Goal: Contribute content

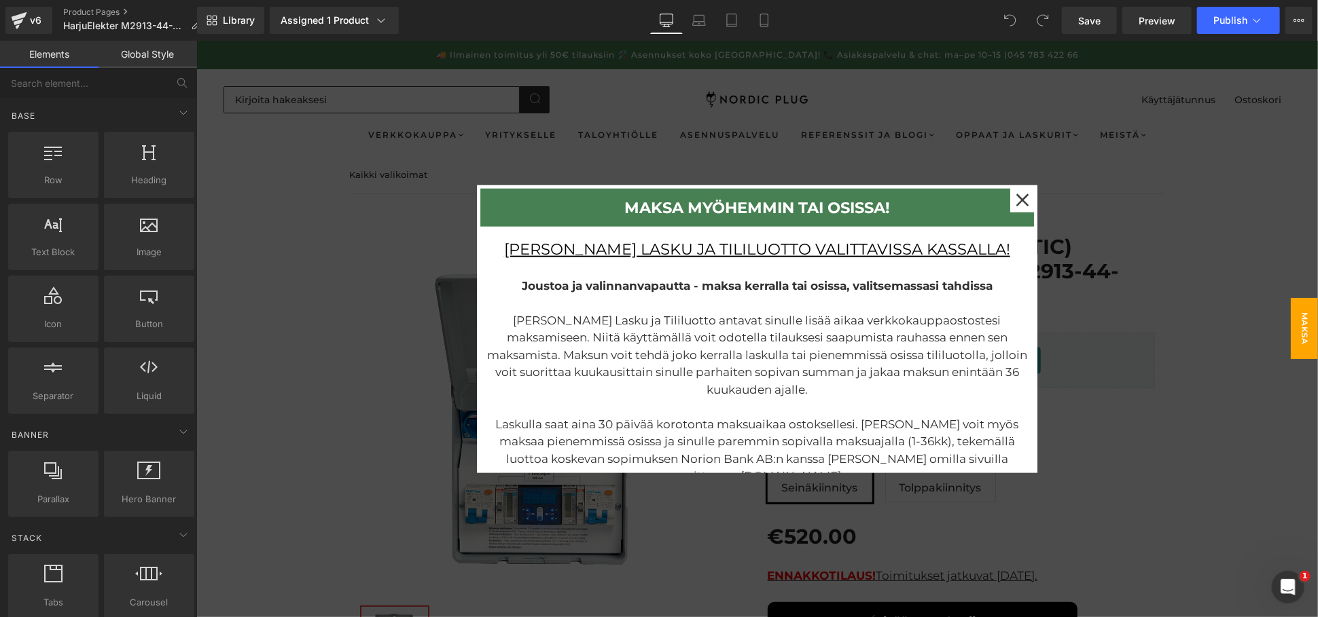
click at [1193, 315] on div at bounding box center [756, 328] width 1121 height 577
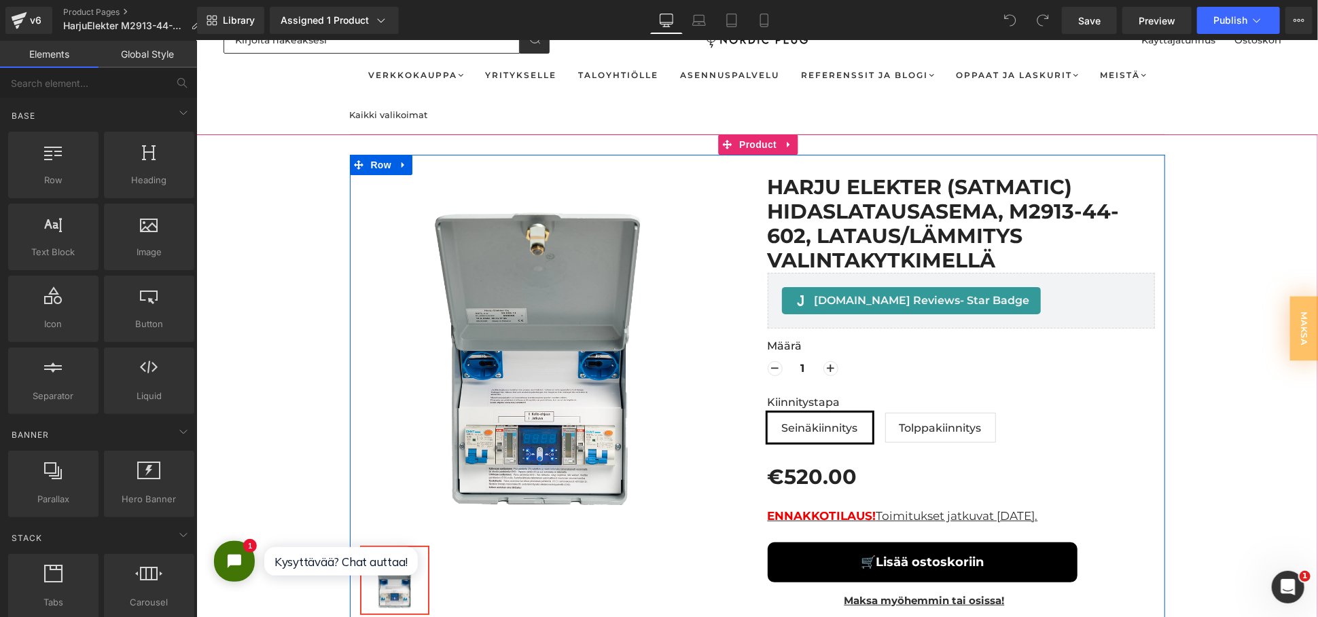
scroll to position [151, 0]
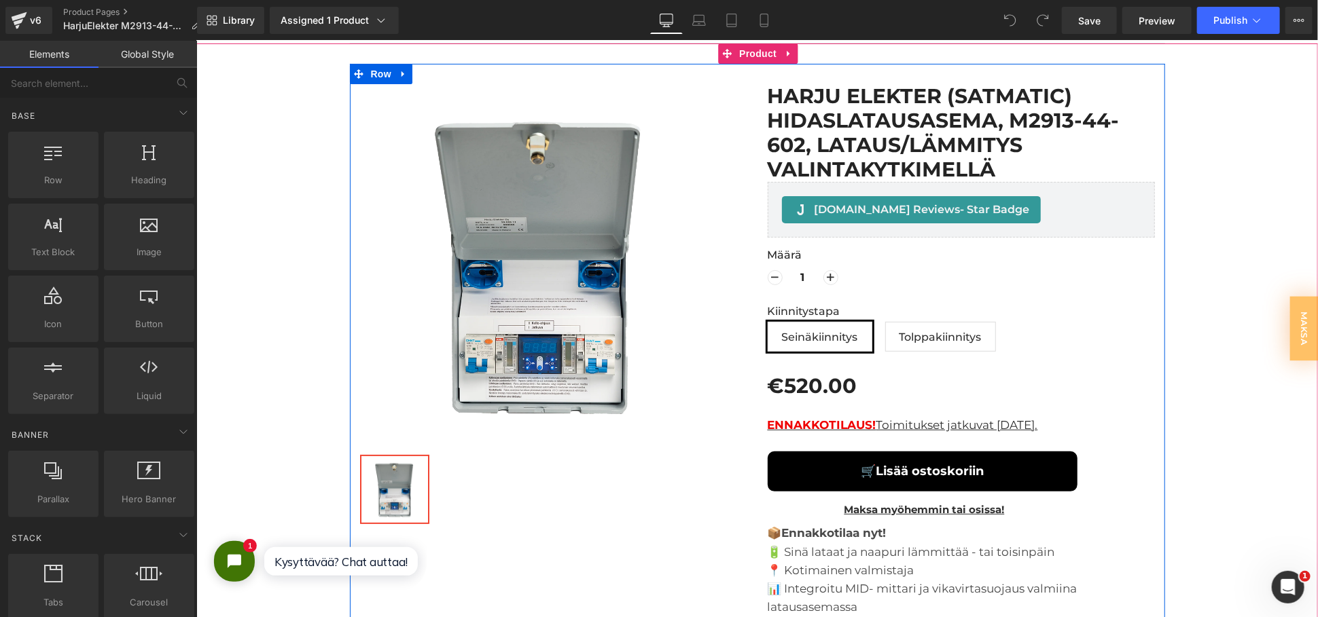
click at [947, 431] on div "ENNAKKOTILAUS! Toimitukset jatkuvat 05.11.2025. Text Block" at bounding box center [960, 425] width 387 height 31
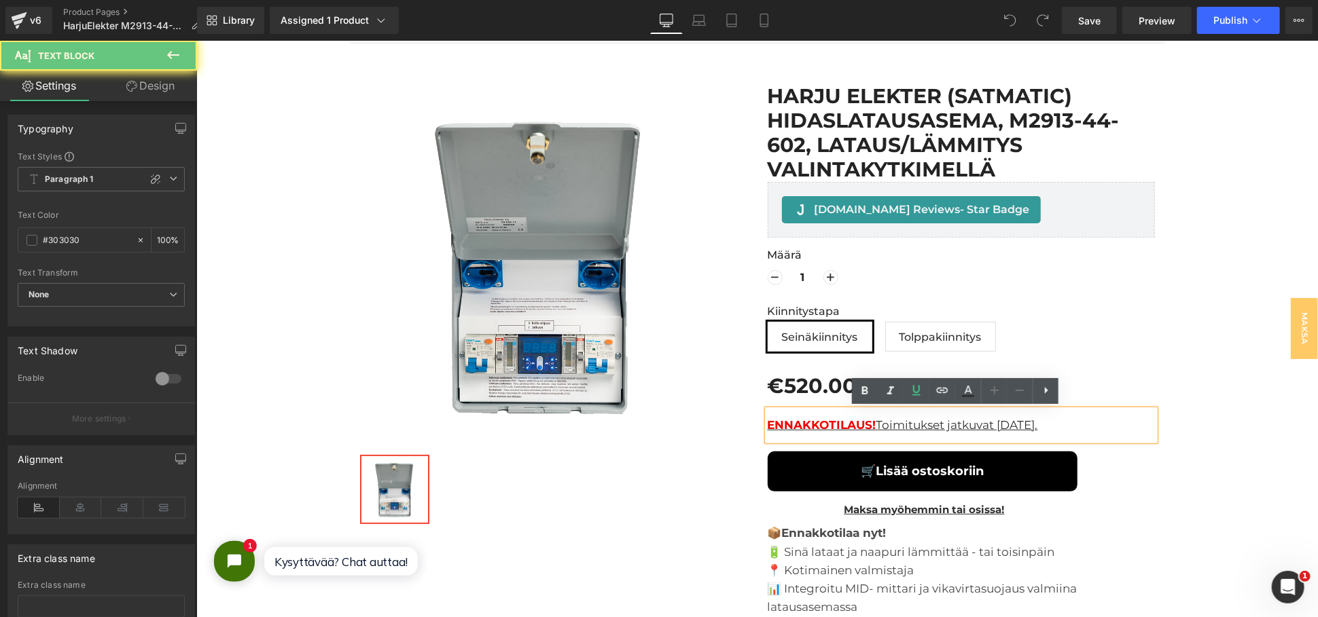
click at [1010, 422] on u "ENNAKKOTILAUS! Toimitukset jatkuvat 05.11.2025." at bounding box center [902, 425] width 270 height 14
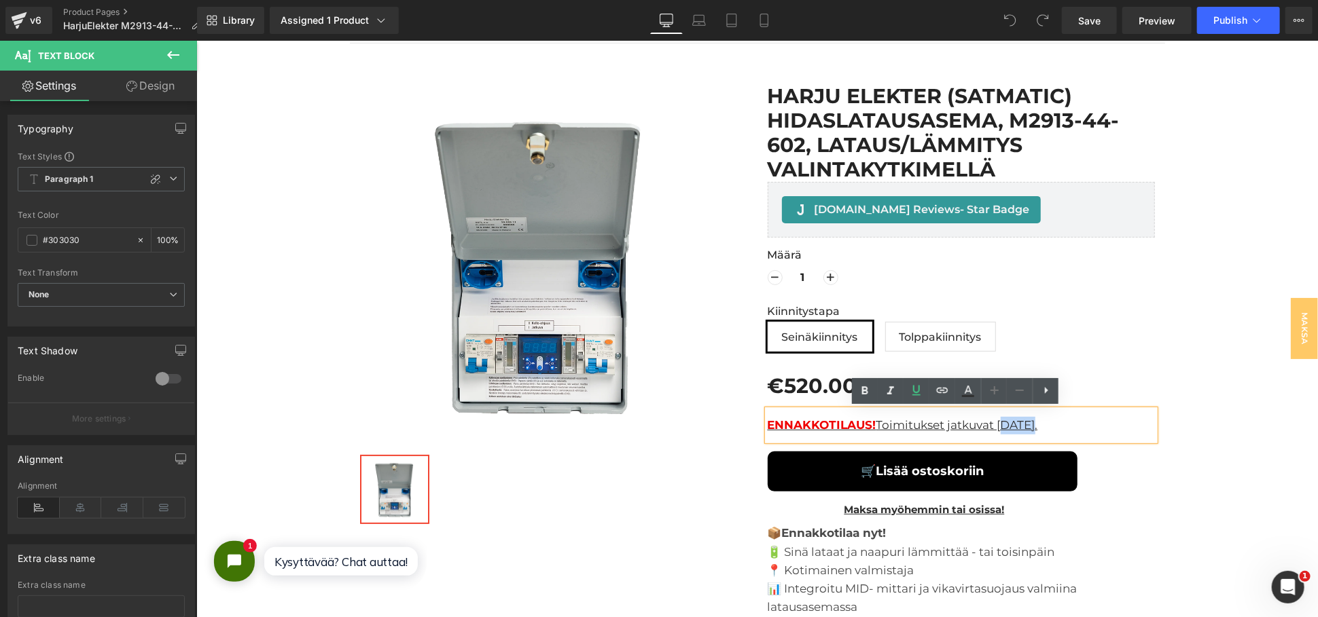
drag, startPoint x: 1015, startPoint y: 422, endPoint x: 994, endPoint y: 424, distance: 21.2
click at [994, 424] on u "ENNAKKOTILAUS! Toimitukset jatkuvat 05.11.2025." at bounding box center [902, 425] width 270 height 14
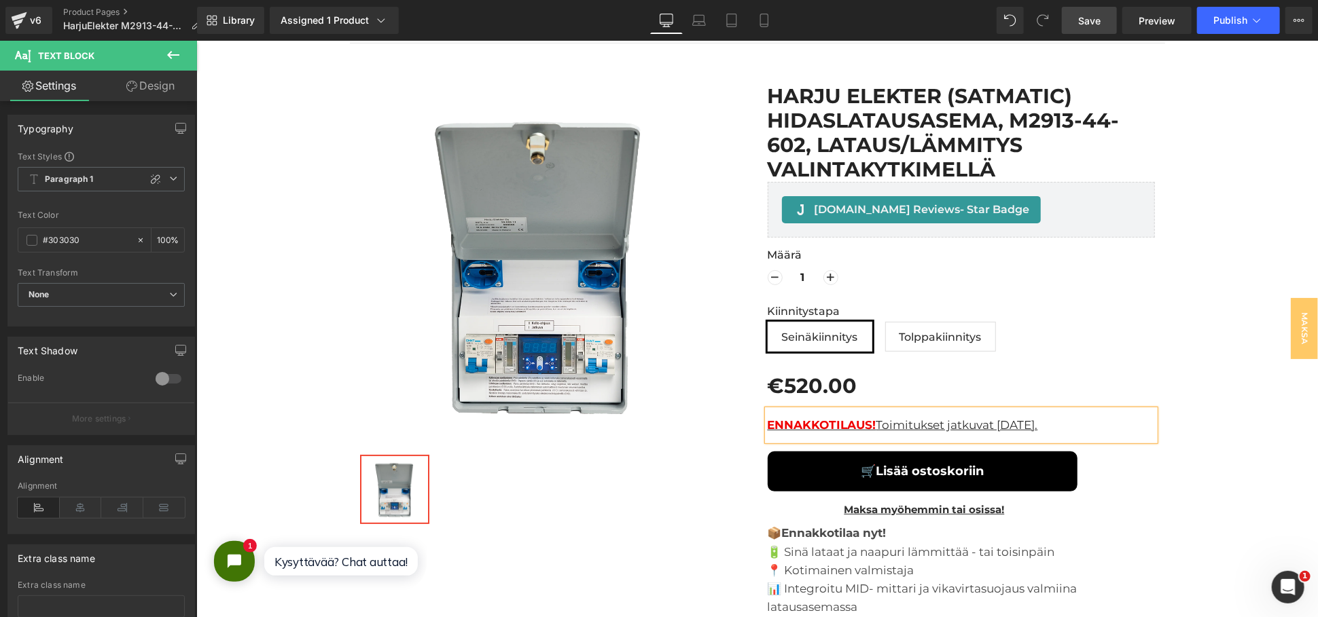
click at [1073, 18] on link "Save" at bounding box center [1089, 20] width 55 height 27
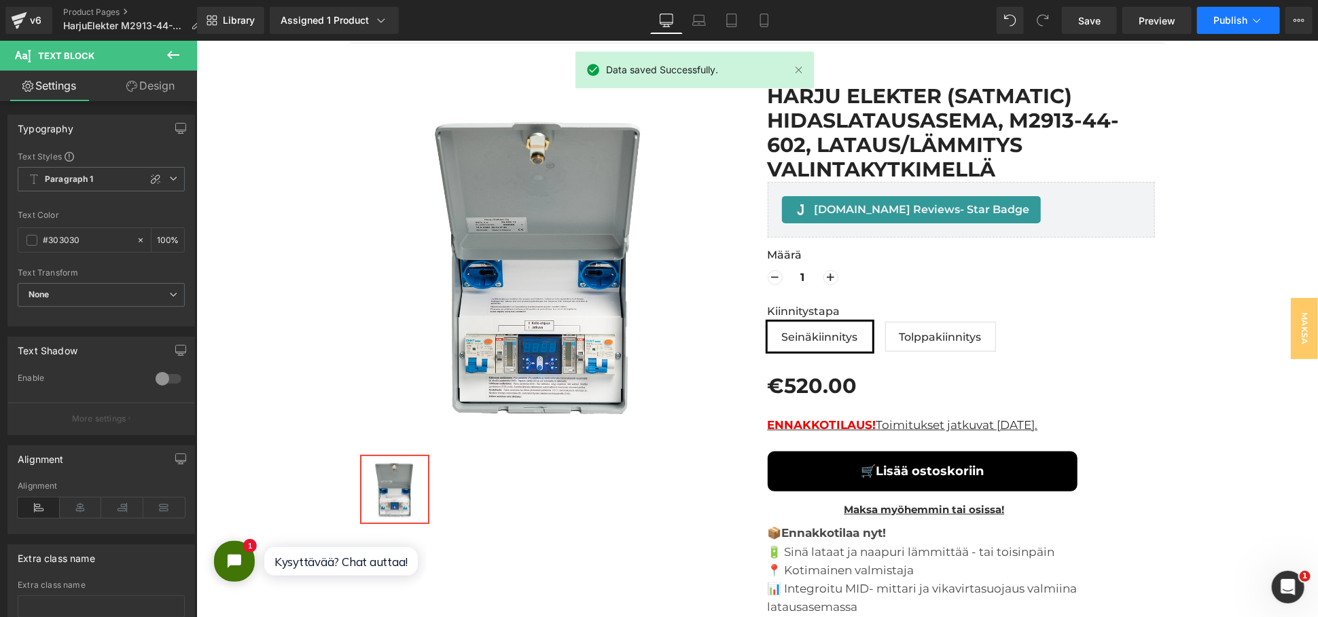
click at [1267, 26] on button "Publish" at bounding box center [1238, 20] width 83 height 27
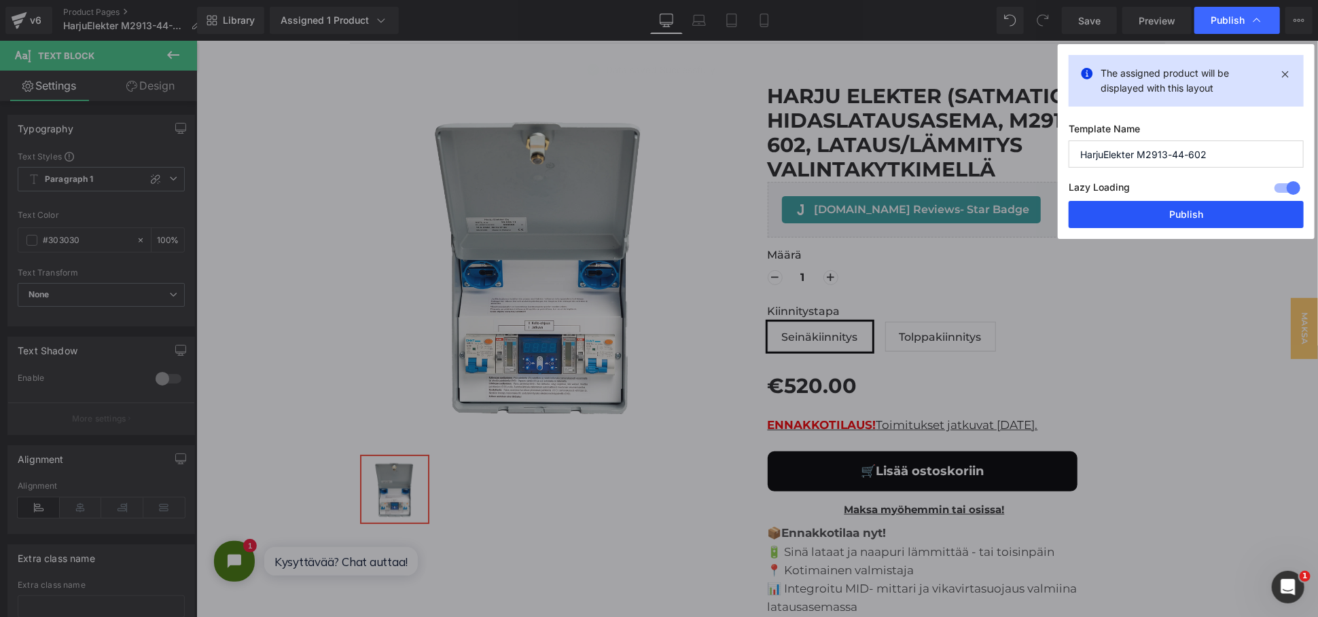
click at [1122, 213] on button "Publish" at bounding box center [1185, 214] width 235 height 27
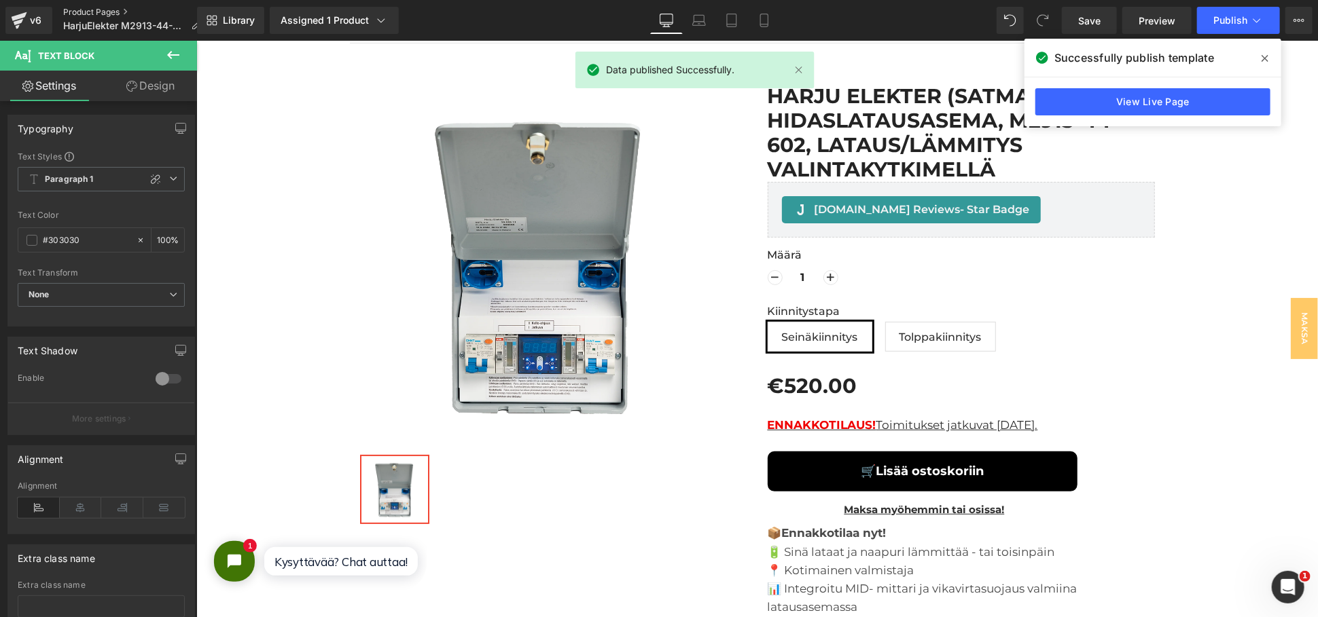
click at [73, 9] on link "Product Pages" at bounding box center [137, 12] width 148 height 11
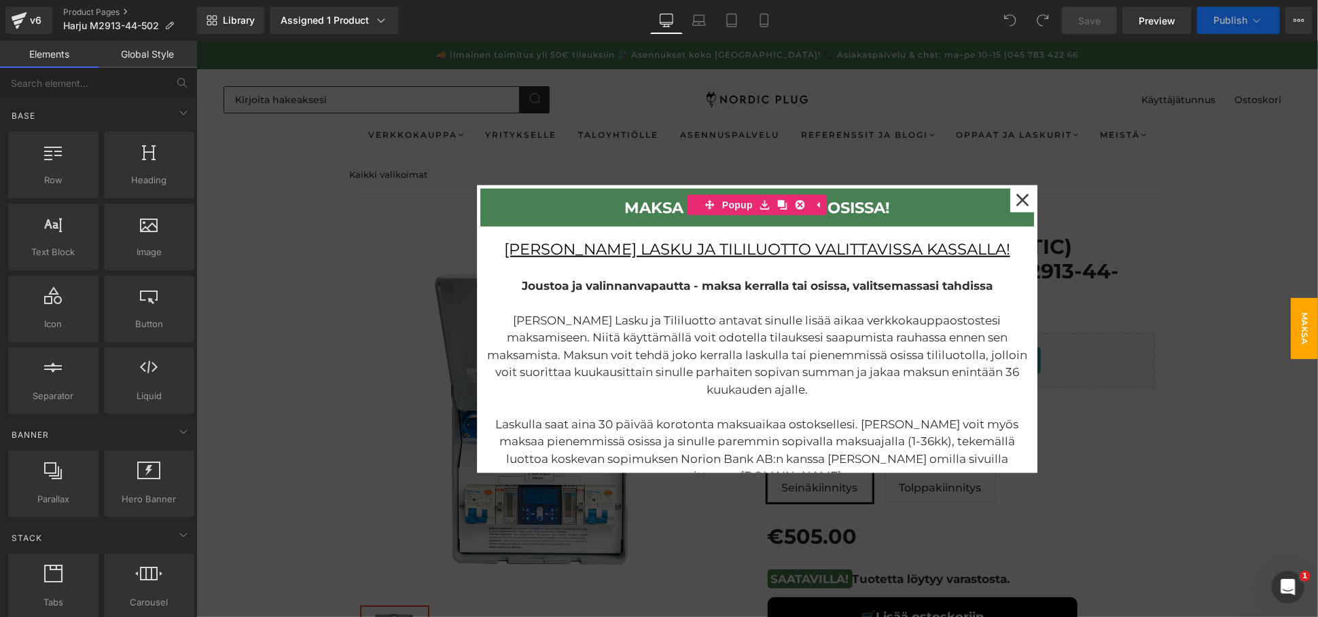
click at [1174, 251] on div at bounding box center [756, 328] width 1121 height 577
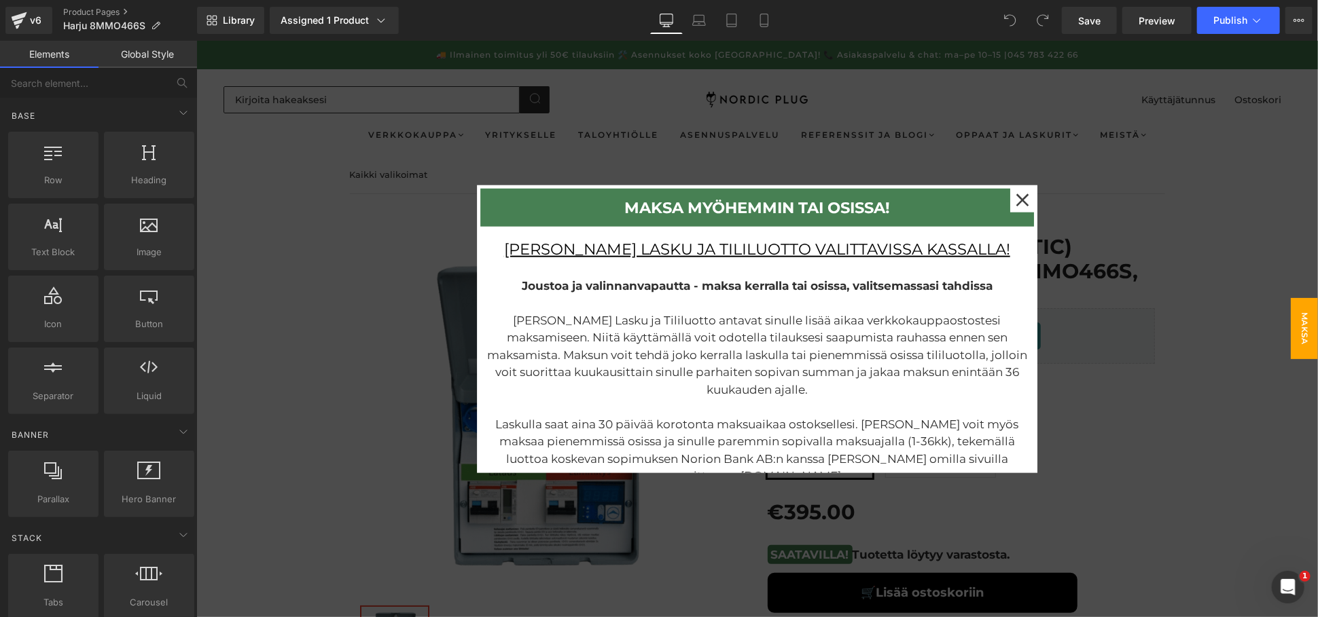
click at [1129, 372] on div at bounding box center [756, 328] width 1121 height 577
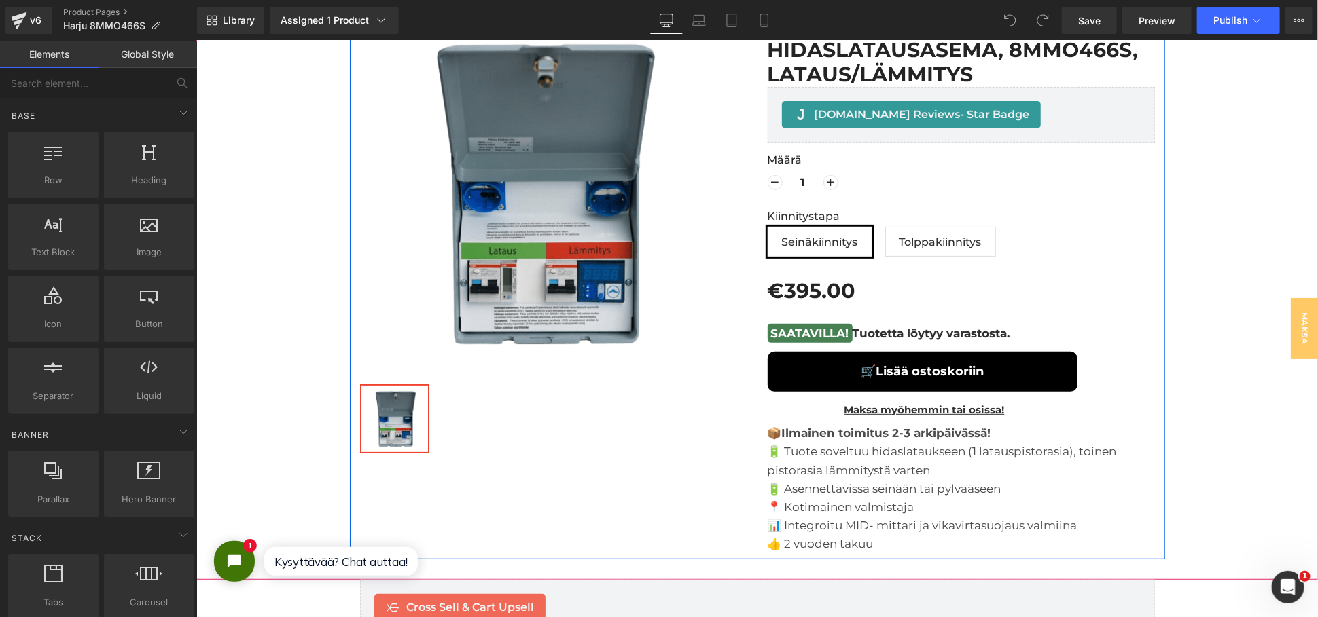
scroll to position [226, 0]
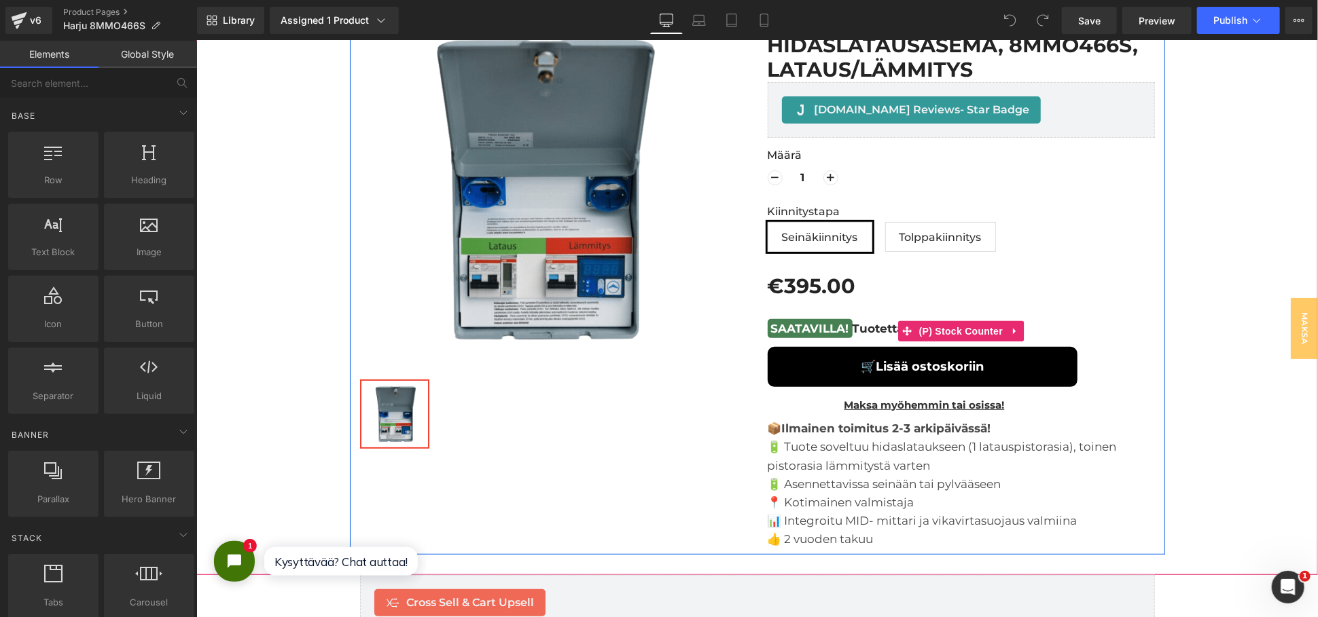
click at [954, 325] on span "(P) Stock Counter" at bounding box center [960, 331] width 90 height 20
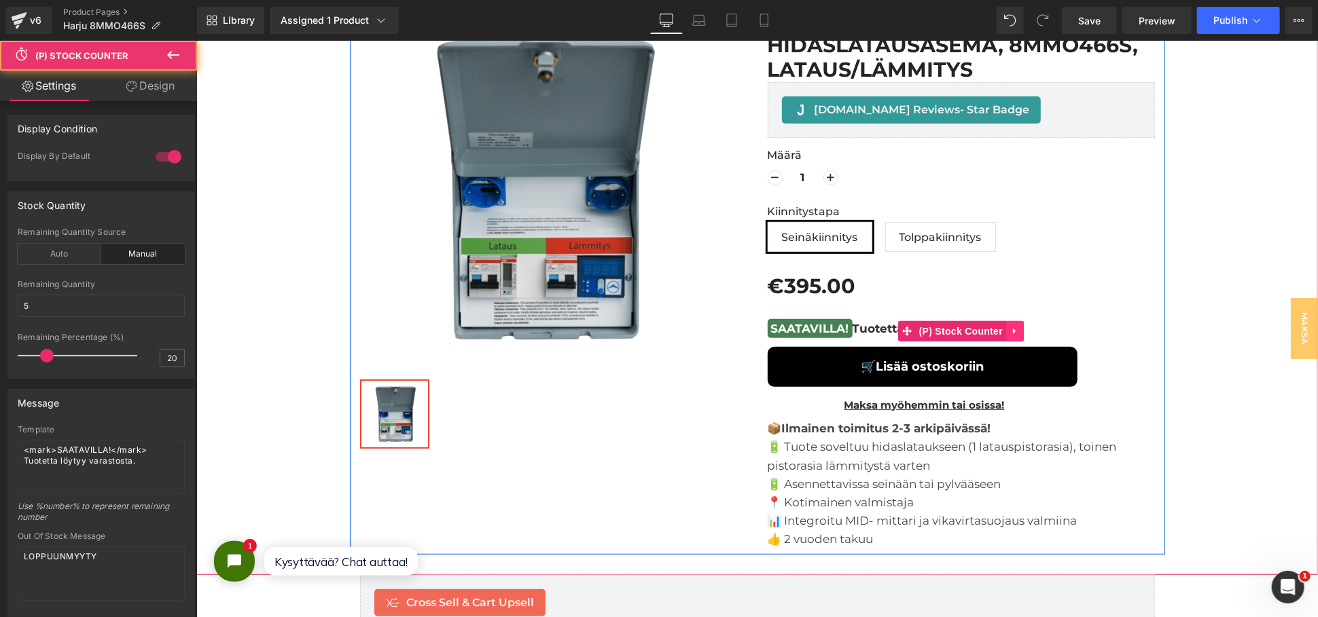
click at [1010, 327] on icon at bounding box center [1014, 330] width 10 height 10
click at [1018, 330] on icon at bounding box center [1023, 331] width 10 height 10
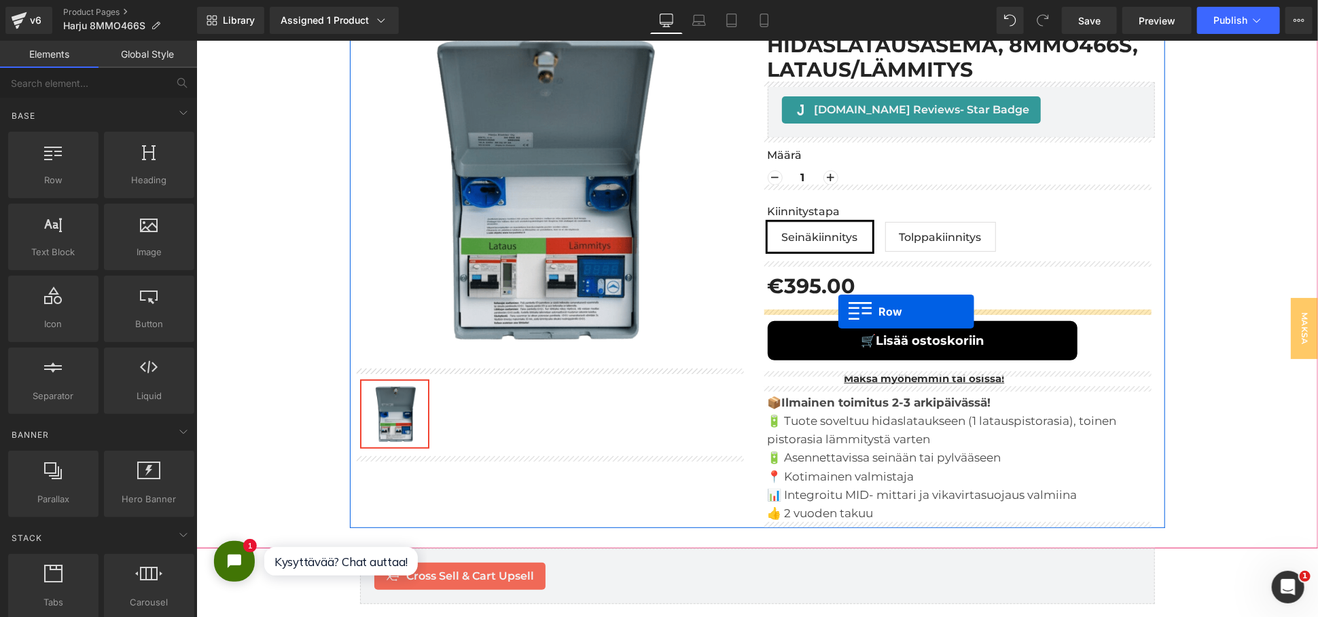
drag, startPoint x: 247, startPoint y: 189, endPoint x: 837, endPoint y: 311, distance: 602.6
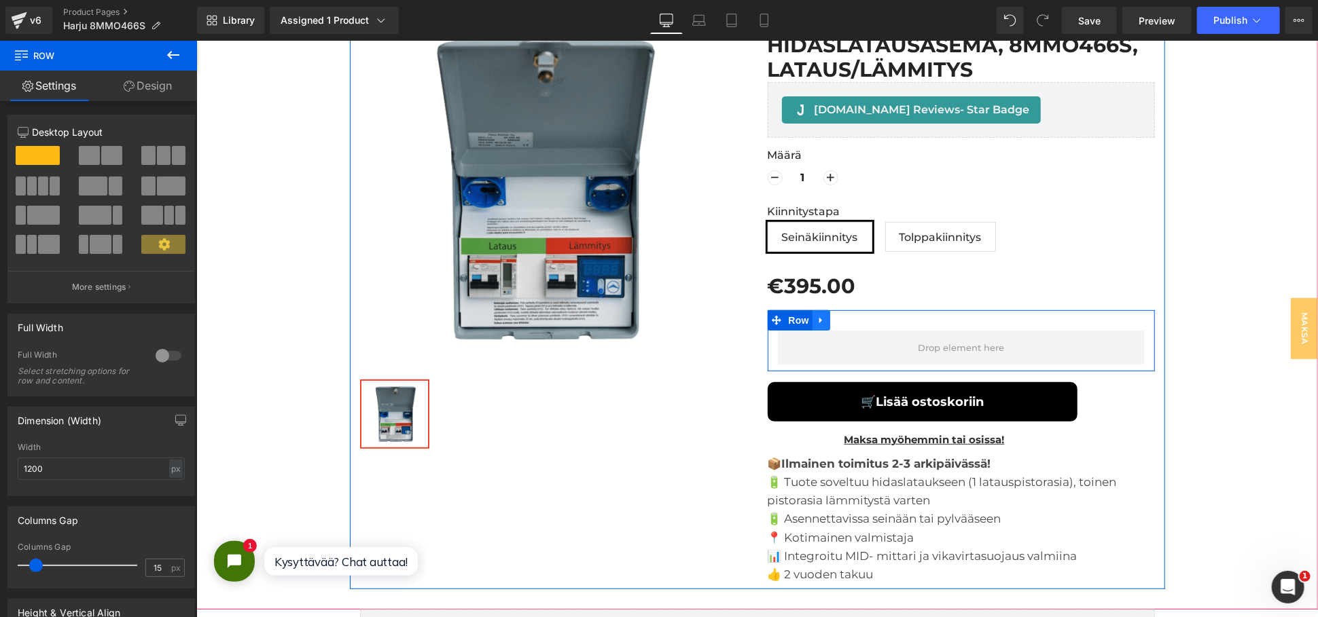
click at [822, 321] on link at bounding box center [821, 320] width 18 height 20
click at [847, 320] on link at bounding box center [856, 320] width 18 height 20
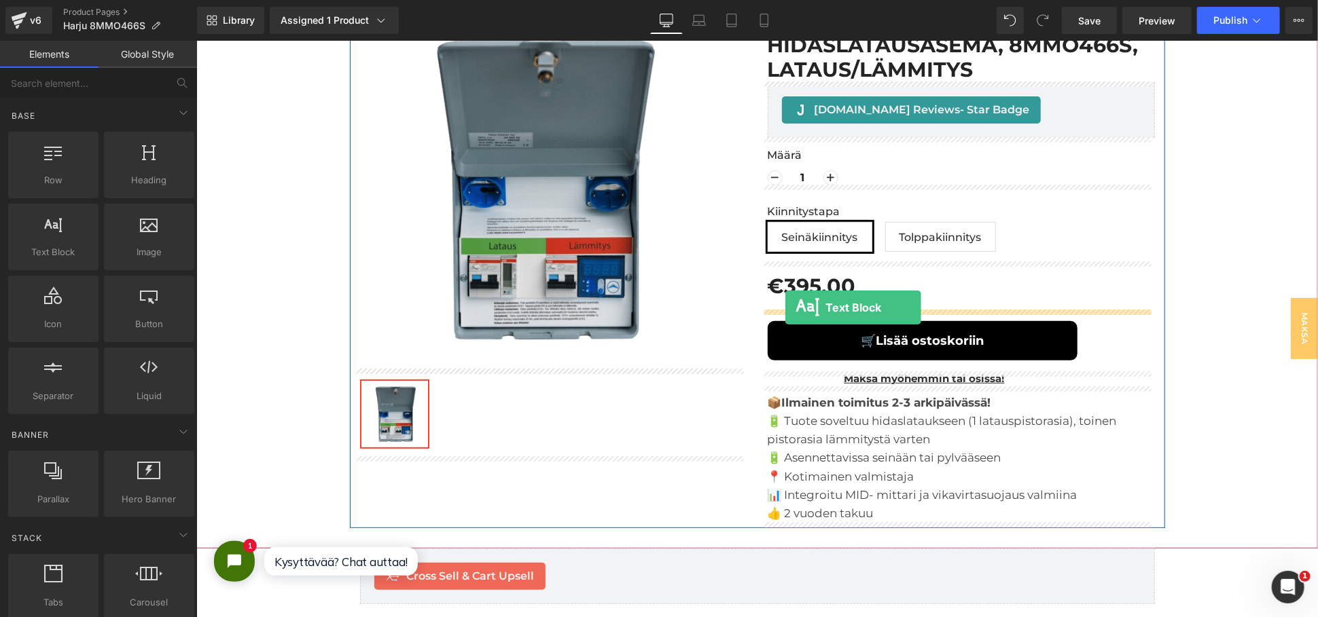
drag, startPoint x: 259, startPoint y: 289, endPoint x: 784, endPoint y: 307, distance: 525.3
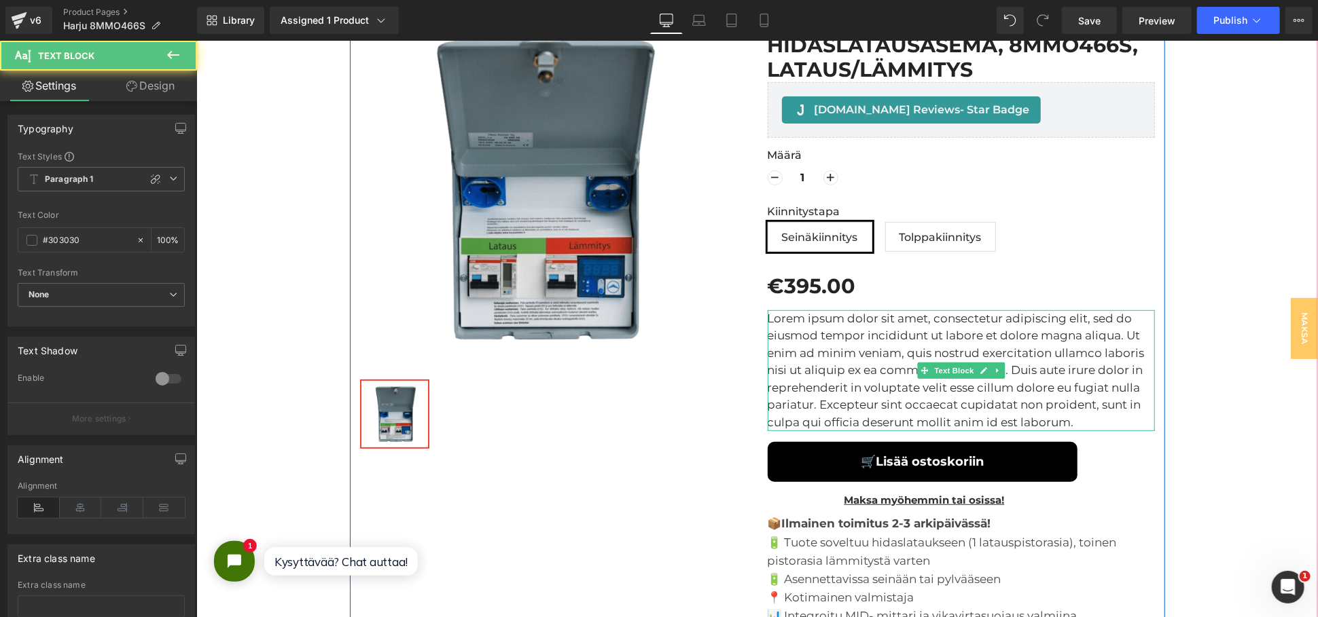
click at [795, 325] on p "Lorem ipsum dolor sit amet, consectetur adipiscing elit, sed do eiusmod tempor …" at bounding box center [960, 371] width 387 height 122
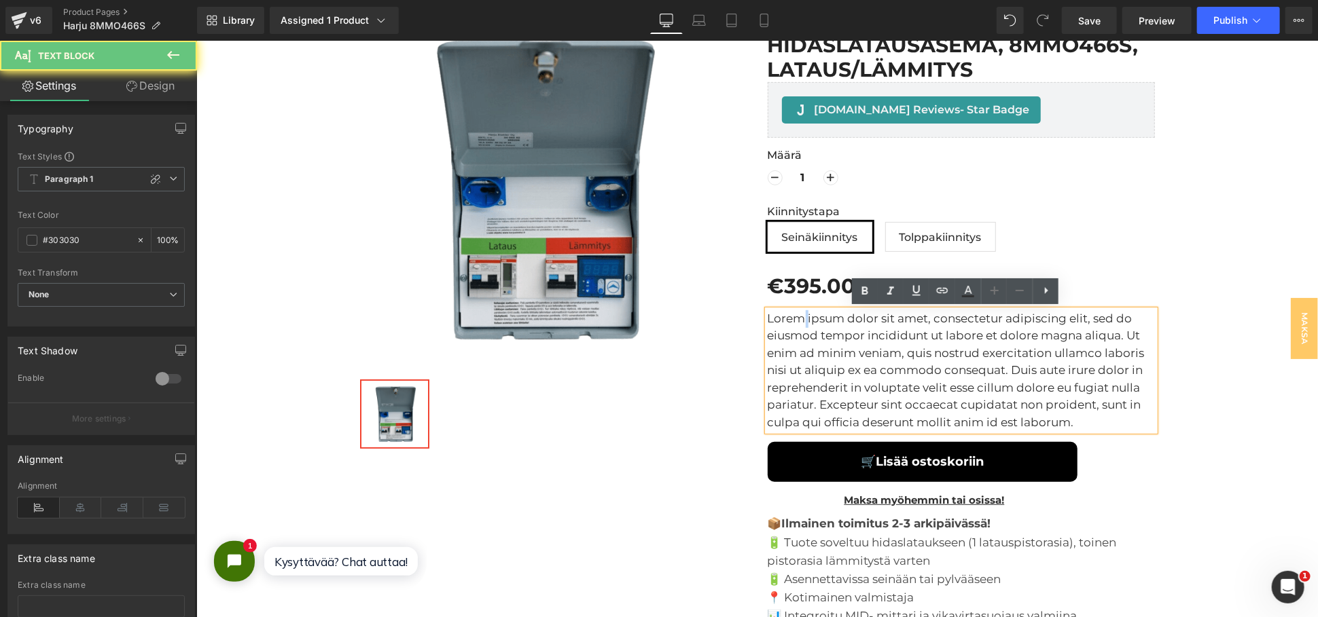
click at [795, 325] on p "Lorem ipsum dolor sit amet, consectetur adipiscing elit, sed do eiusmod tempor …" at bounding box center [960, 371] width 387 height 122
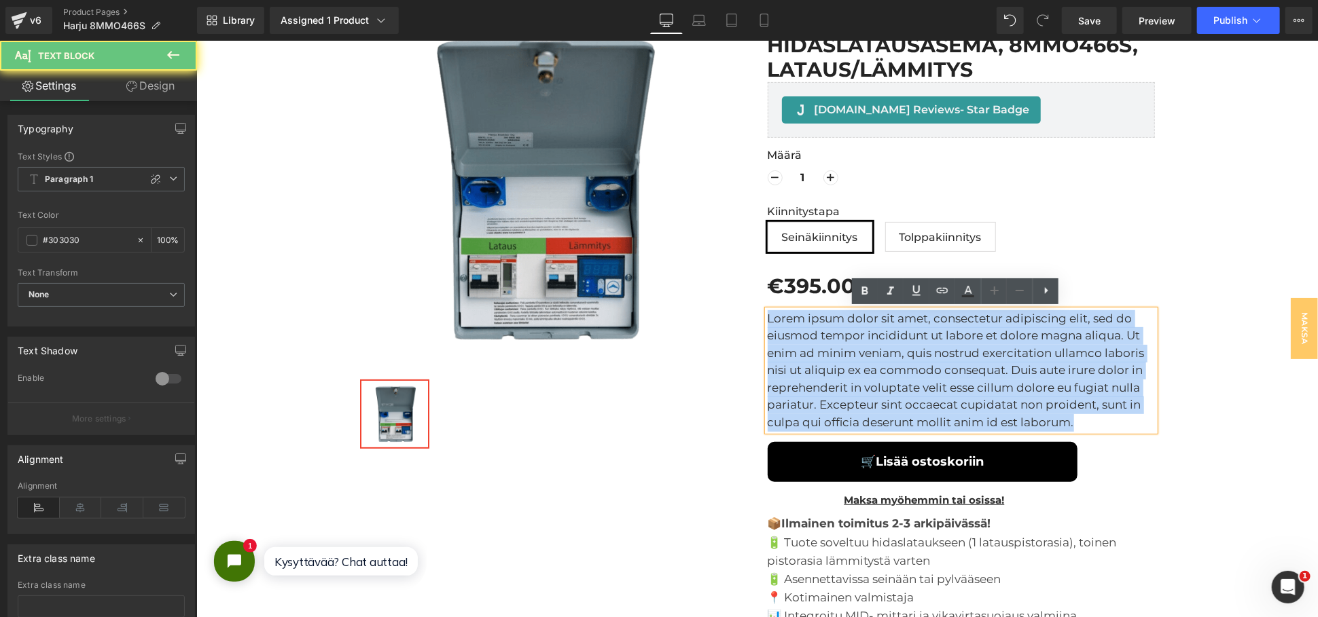
click at [795, 325] on p "Lorem ipsum dolor sit amet, consectetur adipiscing elit, sed do eiusmod tempor …" at bounding box center [960, 371] width 387 height 122
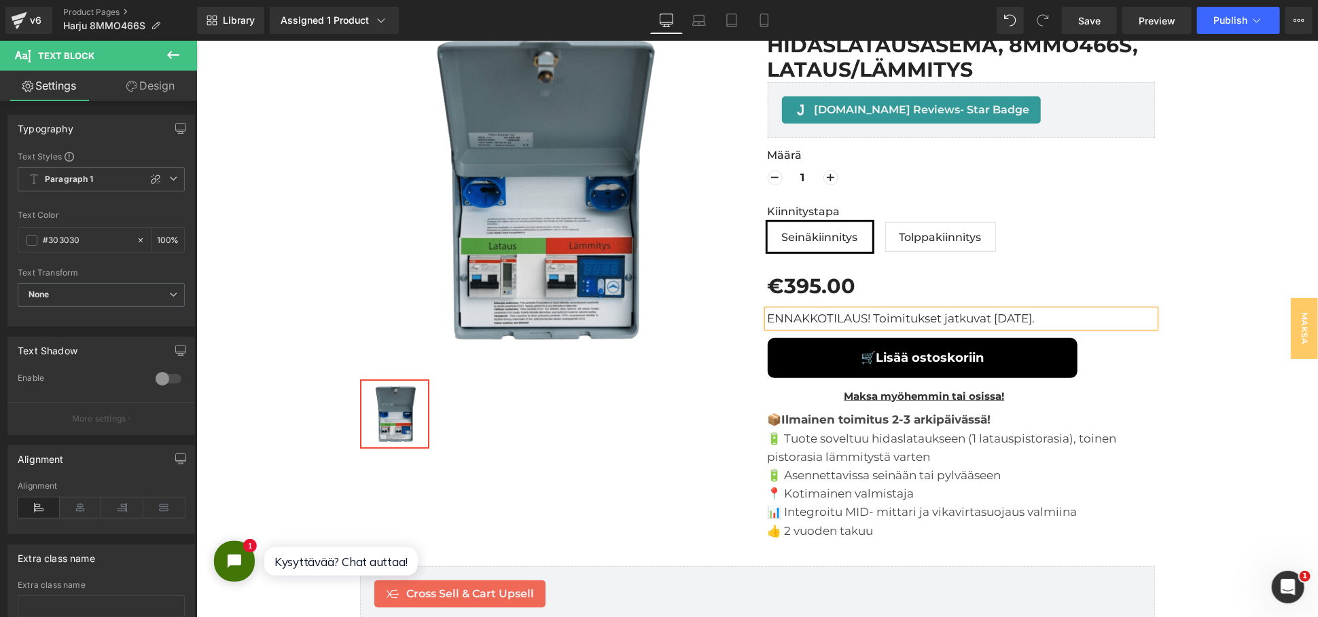
click at [891, 312] on p "ENNAKKOTILAUS! Toimitukset jatkuvat [DATE]." at bounding box center [960, 319] width 387 height 18
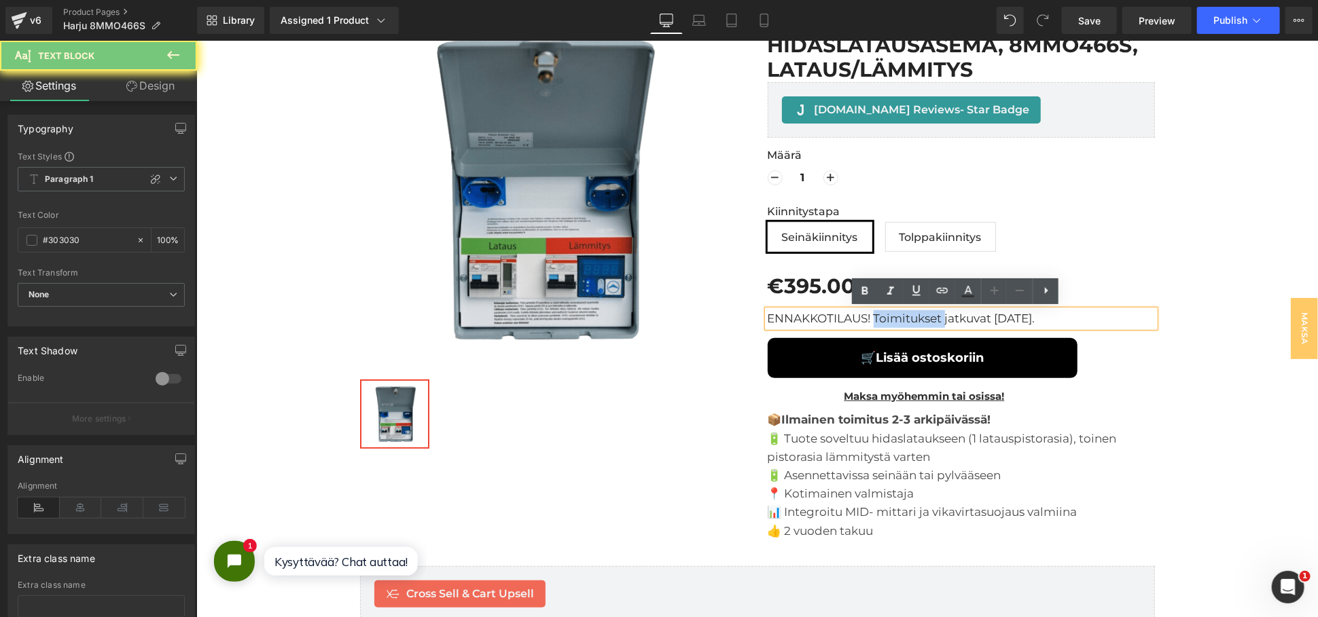
click at [891, 312] on p "ENNAKKOTILAUS! Toimitukset jatkuvat [DATE]." at bounding box center [960, 319] width 387 height 18
click at [913, 289] on icon at bounding box center [916, 291] width 8 height 10
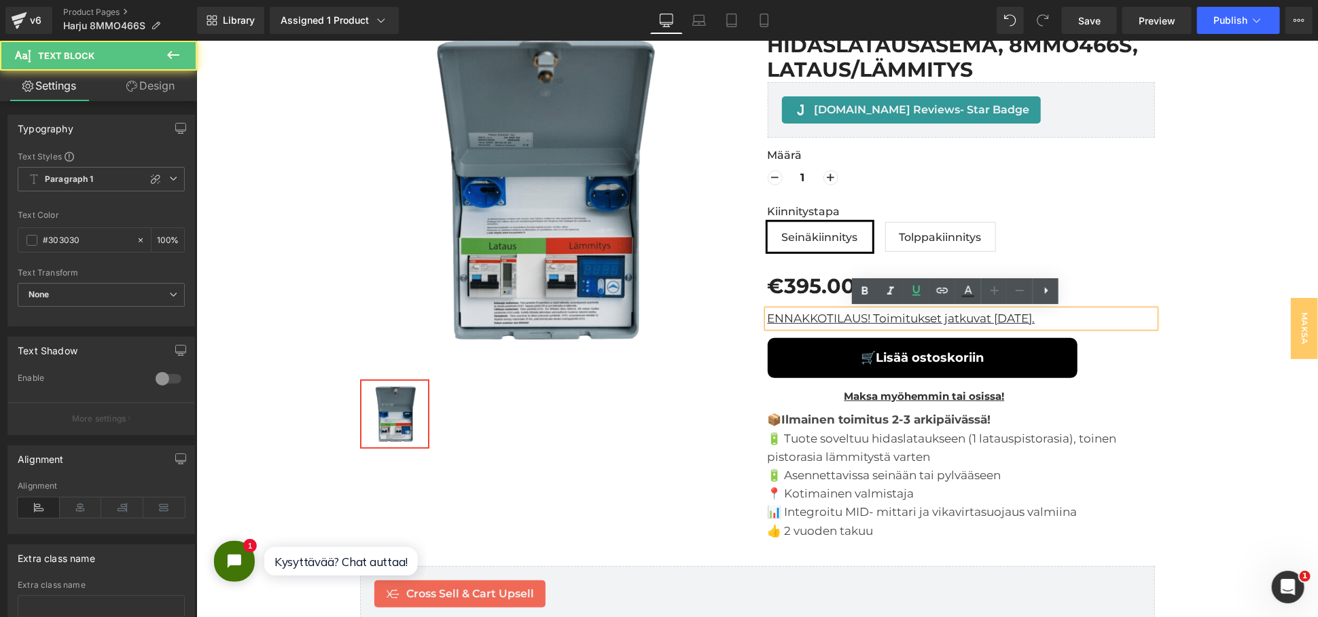
click at [861, 310] on p "ENNAKKOTILAUS! Toimitukset jatkuvat [DATE]." at bounding box center [960, 319] width 387 height 18
drag, startPoint x: 863, startPoint y: 314, endPoint x: 754, endPoint y: 312, distance: 108.7
click at [757, 313] on div "Harju Elekter (Satmatic) hidaslatausasema, 8MMO466S, lataus/lämmitys (P) Title …" at bounding box center [961, 274] width 408 height 532
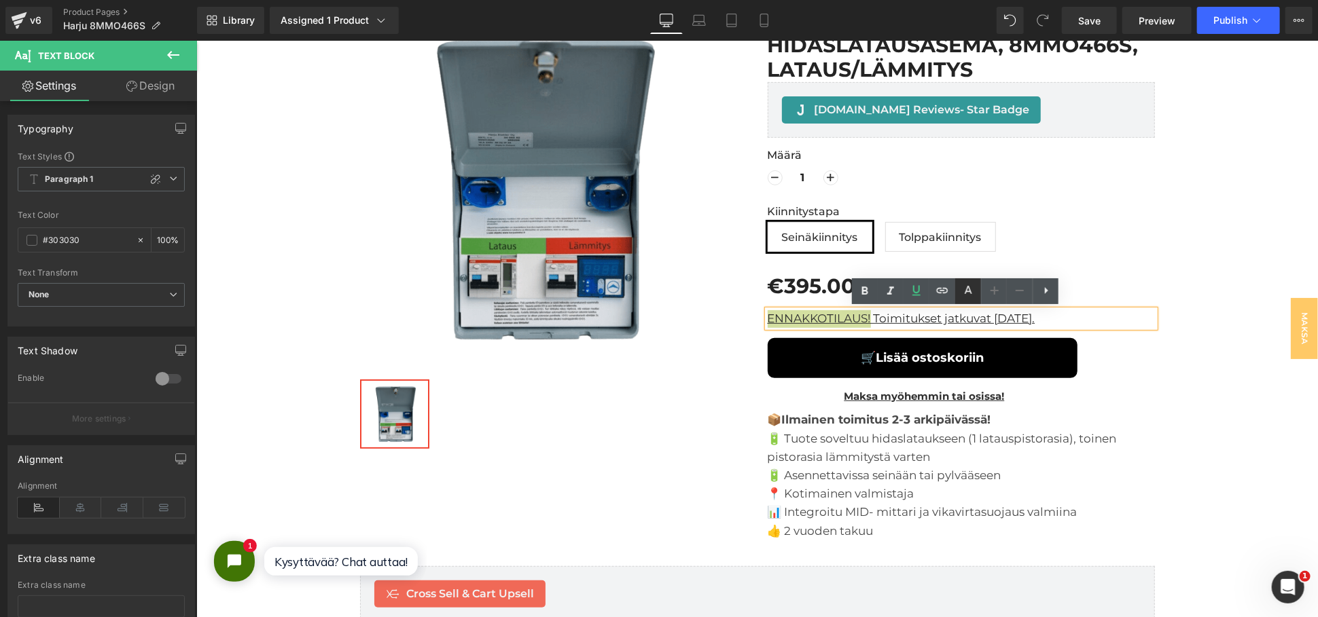
click at [958, 287] on link at bounding box center [968, 291] width 26 height 26
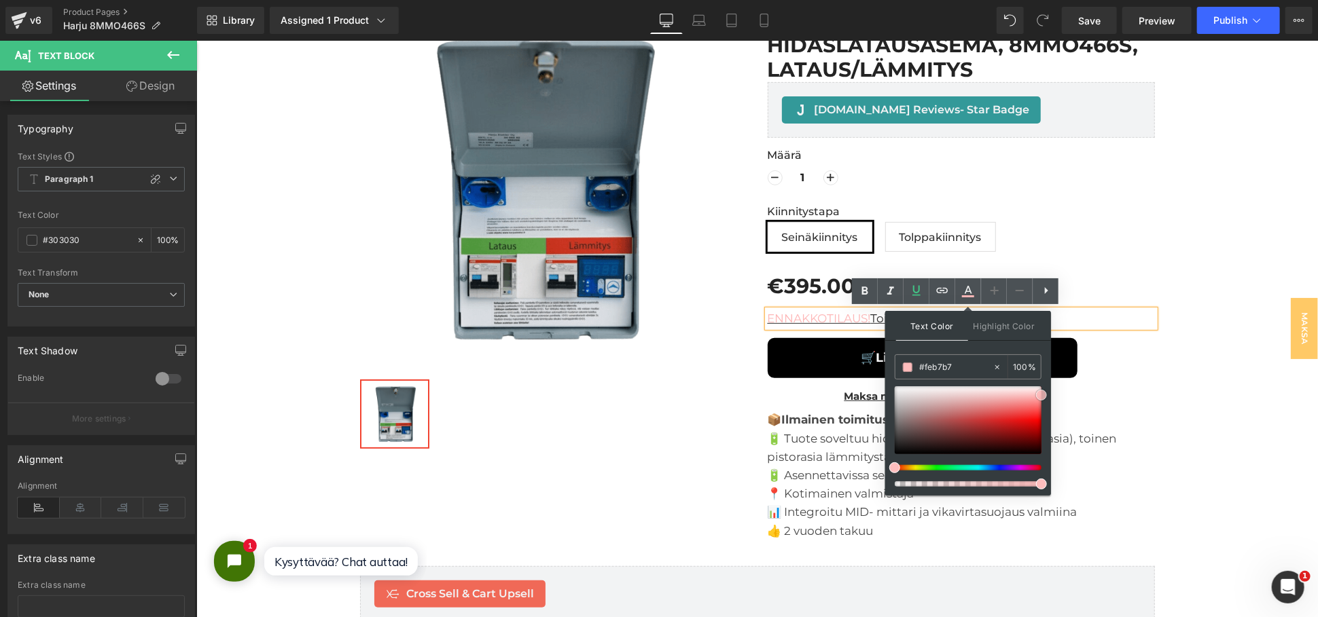
drag, startPoint x: 889, startPoint y: 441, endPoint x: 1036, endPoint y: 395, distance: 154.5
click at [1036, 395] on span at bounding box center [1041, 395] width 11 height 11
type input "#d60000"
drag, startPoint x: 1036, startPoint y: 395, endPoint x: 1039, endPoint y: 425, distance: 30.7
click at [1039, 425] on span at bounding box center [1041, 425] width 11 height 11
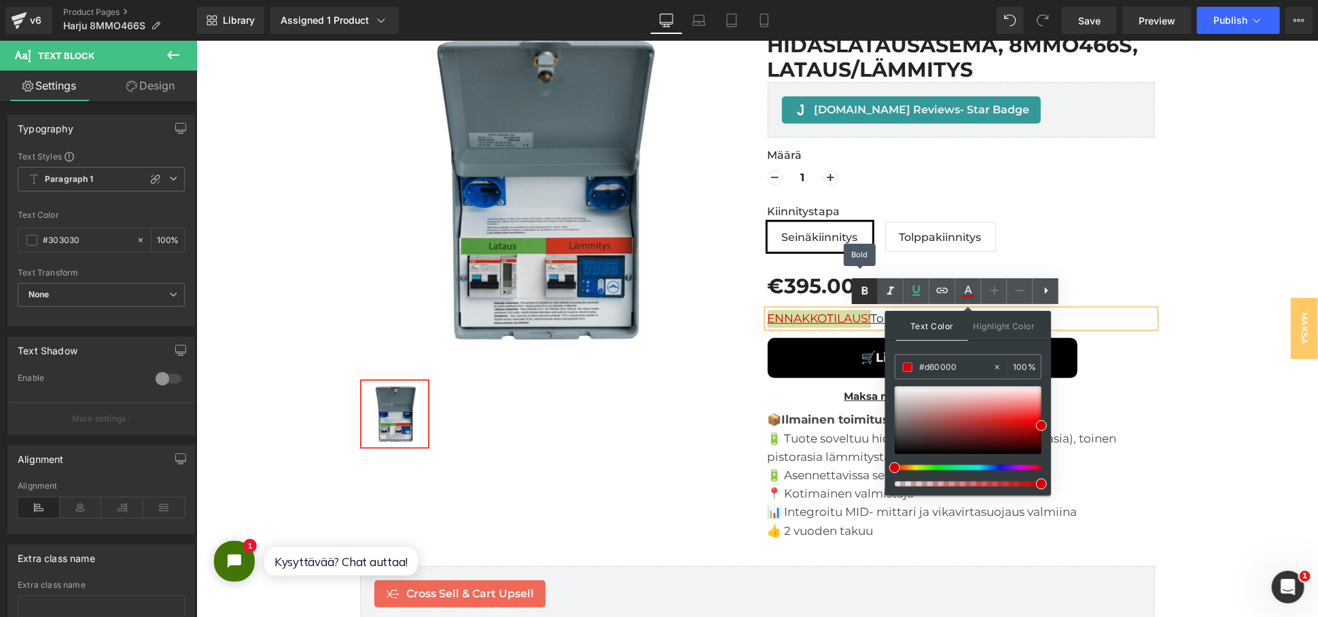
click at [859, 293] on icon at bounding box center [864, 291] width 16 height 16
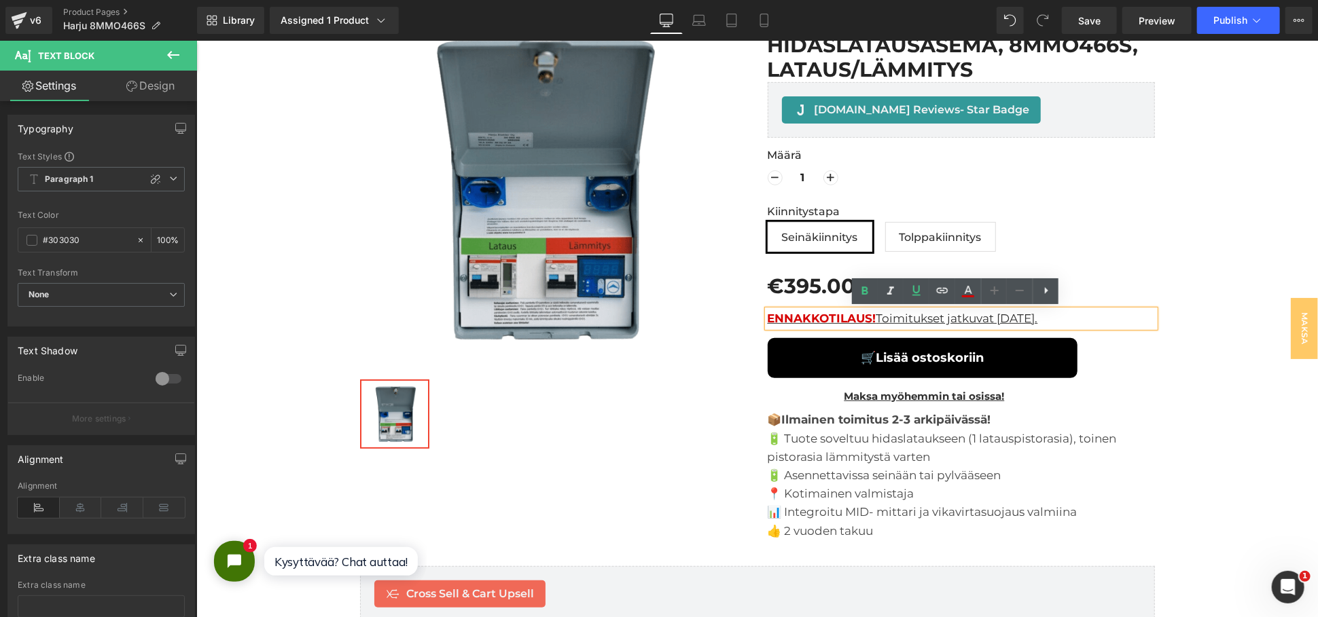
click at [1185, 365] on div "Sale Off (P) Image Row ‹ › (P) Image List Harju Elekter (Satmatic) hidaslatausa…" at bounding box center [756, 267] width 1108 height 558
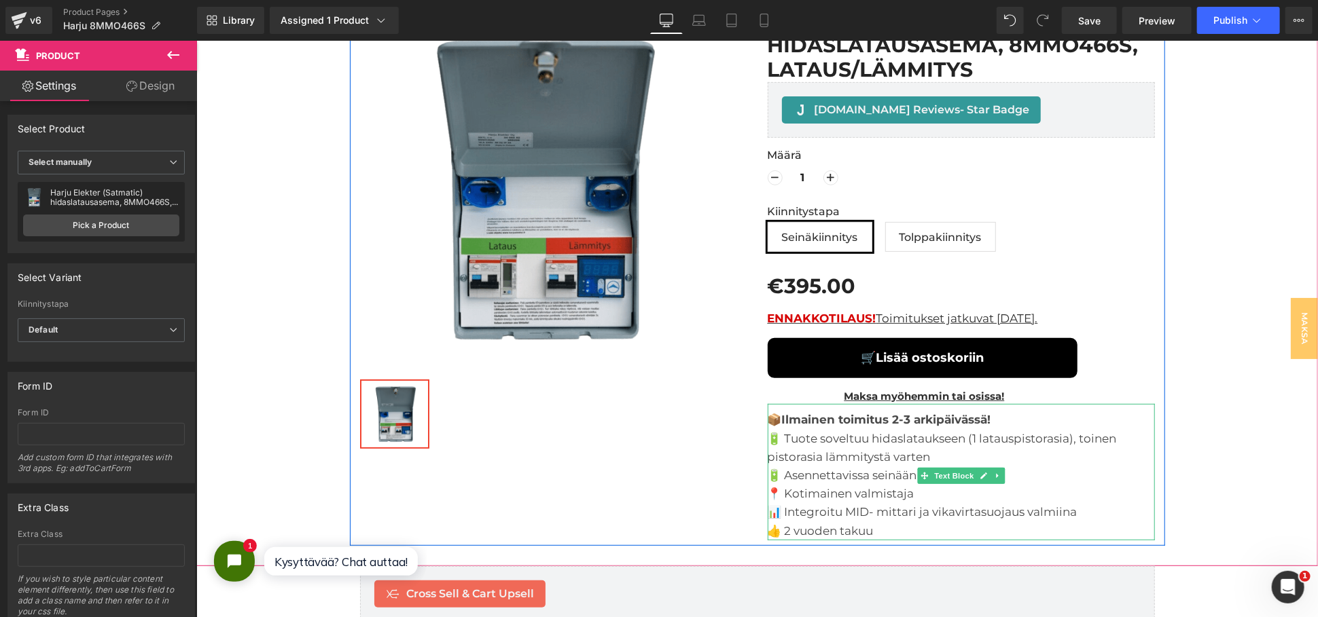
click at [880, 420] on strong "Ilmainen toimitus 2-3 arkipäivässä!" at bounding box center [885, 419] width 209 height 14
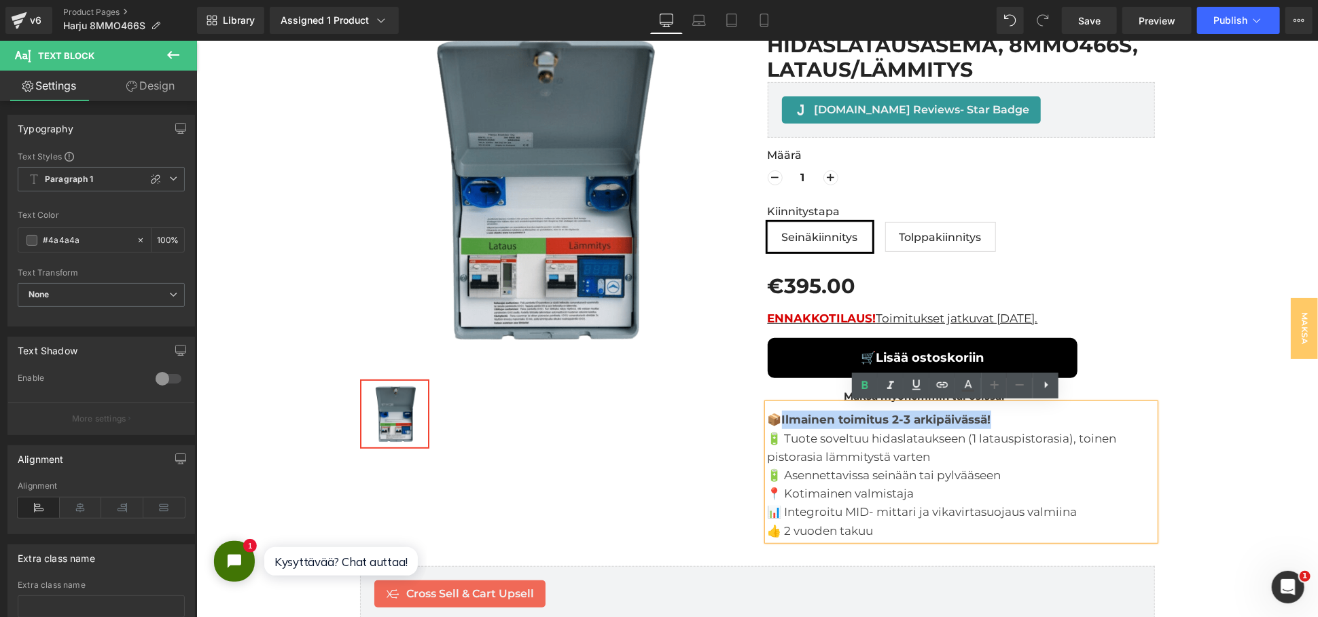
drag, startPoint x: 998, startPoint y: 420, endPoint x: 780, endPoint y: 423, distance: 218.7
click at [780, 423] on div "📦 Ilmainen toimitus 2-3 arkipäivässä! 🔋 Tuote soveltuu hidaslataukseen (1 latau…" at bounding box center [960, 471] width 387 height 136
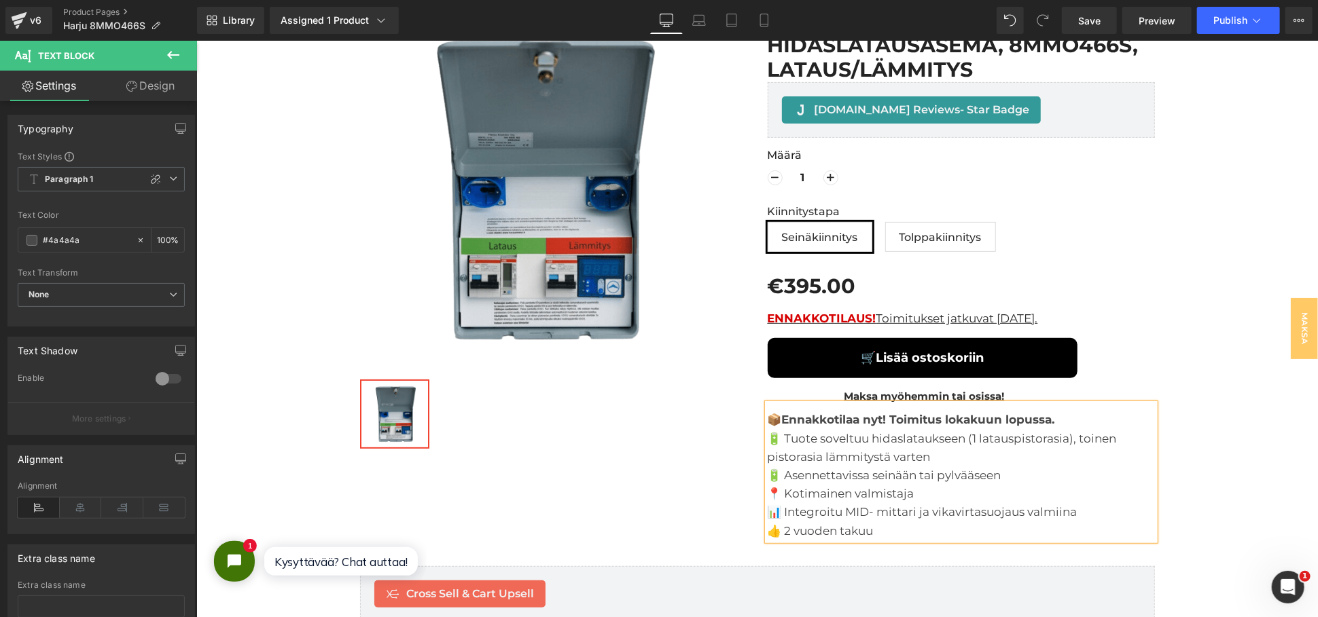
click at [1000, 412] on strong "Ennakkotilaa nyt! Toimitus lokakuun lopussa." at bounding box center [917, 419] width 273 height 14
click at [1038, 414] on strong "Ennakkotilaa nyt! Toimitus [DATE] lopussa." at bounding box center [909, 419] width 257 height 14
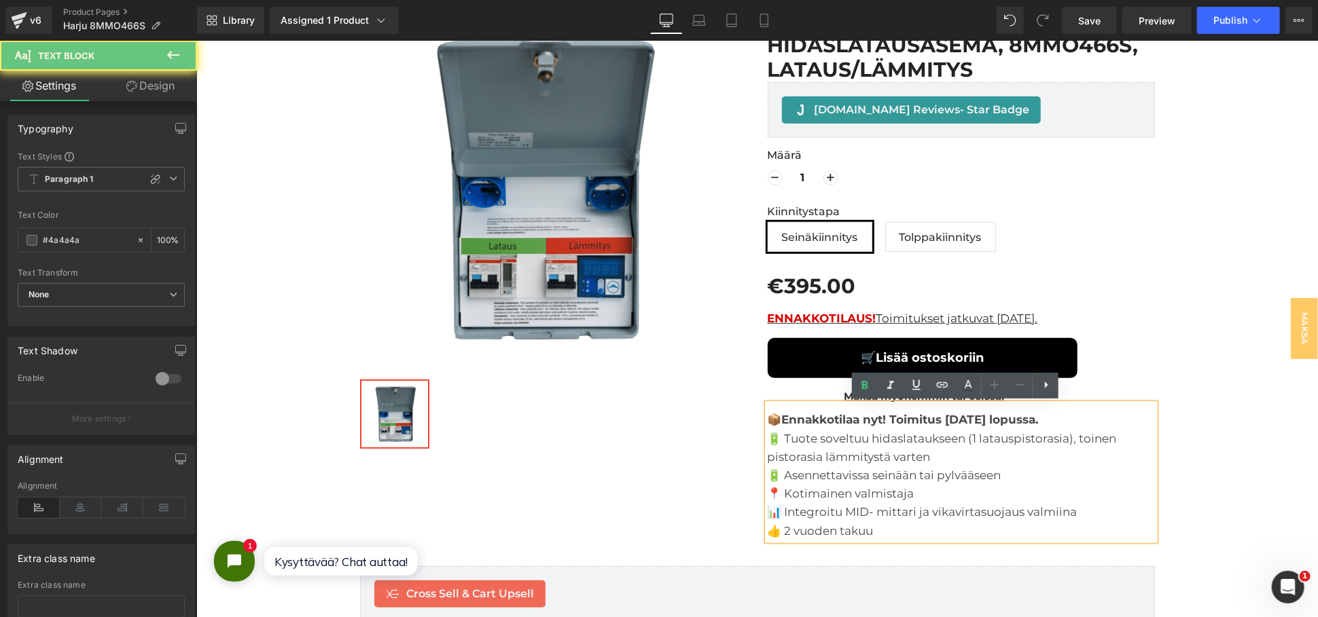
click at [1038, 416] on strong "Ennakkotilaa nyt! Toimitus [DATE] lopussa." at bounding box center [909, 419] width 257 height 14
click at [1089, 414] on div "📦 Ennakkotilaa nyt! Toimitus [DATE] lopussa. 🔋 Tuote soveltuu hidaslataukseen (…" at bounding box center [960, 471] width 387 height 136
click at [1038, 412] on strong "Ennakkotilaa nyt! Toimitus [DATE] lopussa." at bounding box center [909, 419] width 257 height 14
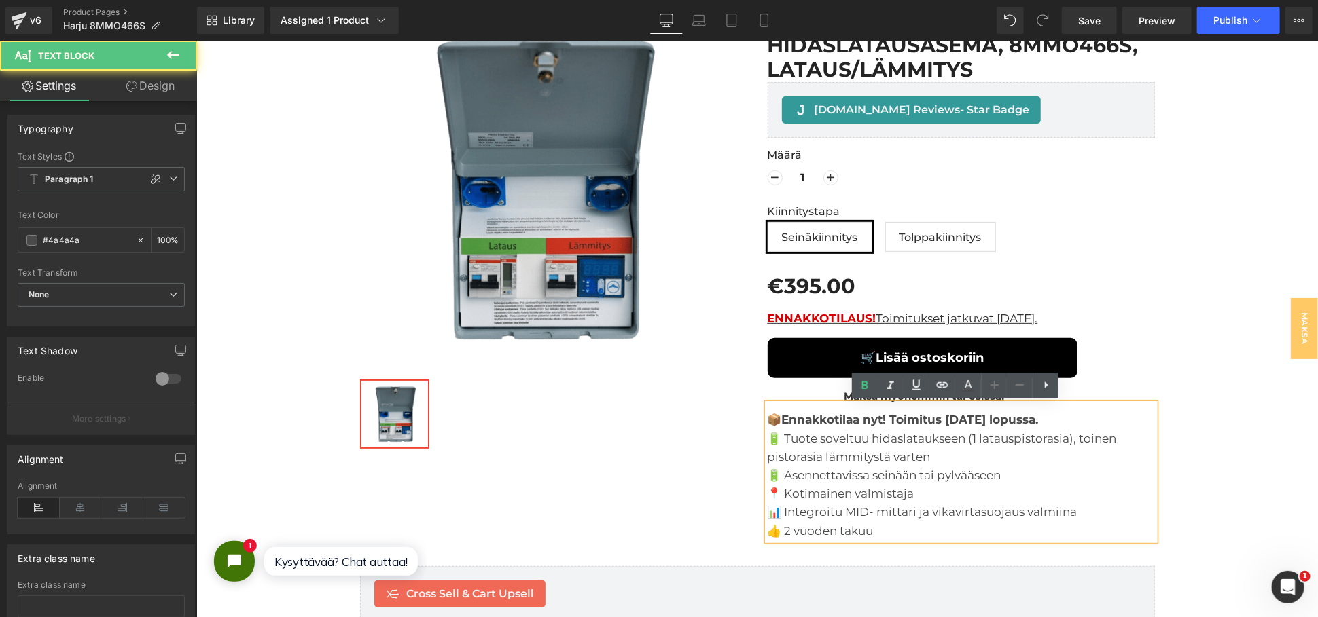
click at [1038, 418] on strong "Ennakkotilaa nyt! Toimitus [DATE] lopussa." at bounding box center [909, 419] width 257 height 14
click at [1085, 12] on link "Save" at bounding box center [1089, 20] width 55 height 27
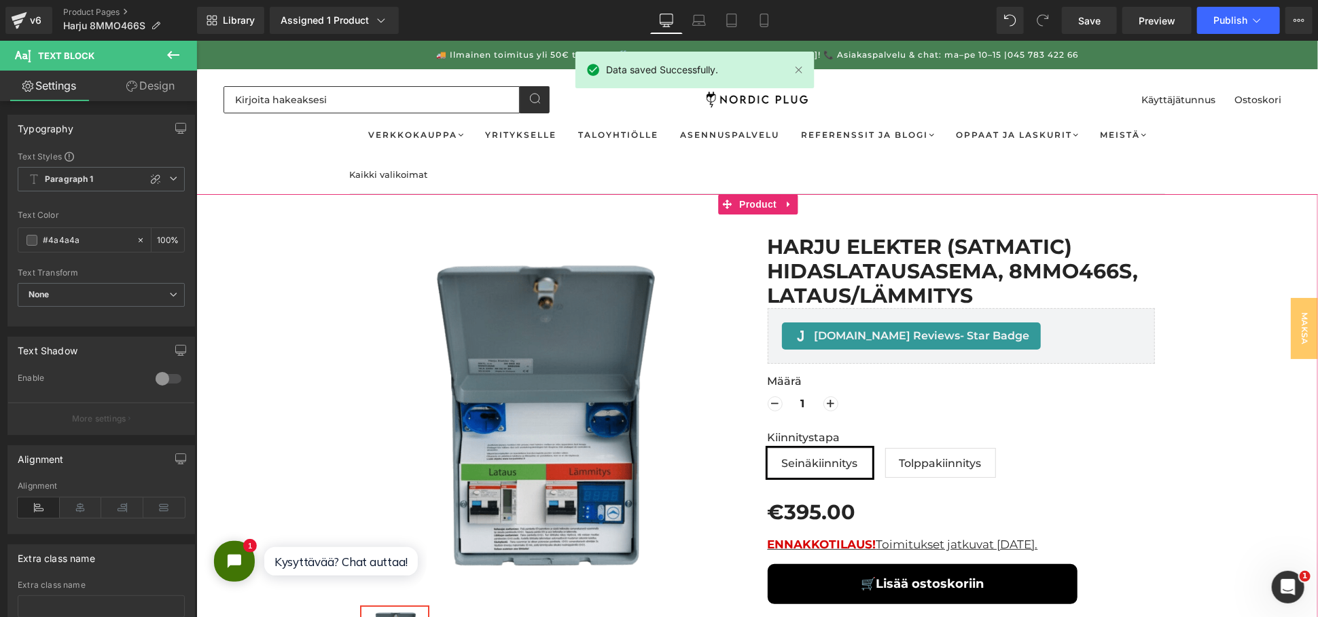
scroll to position [302, 0]
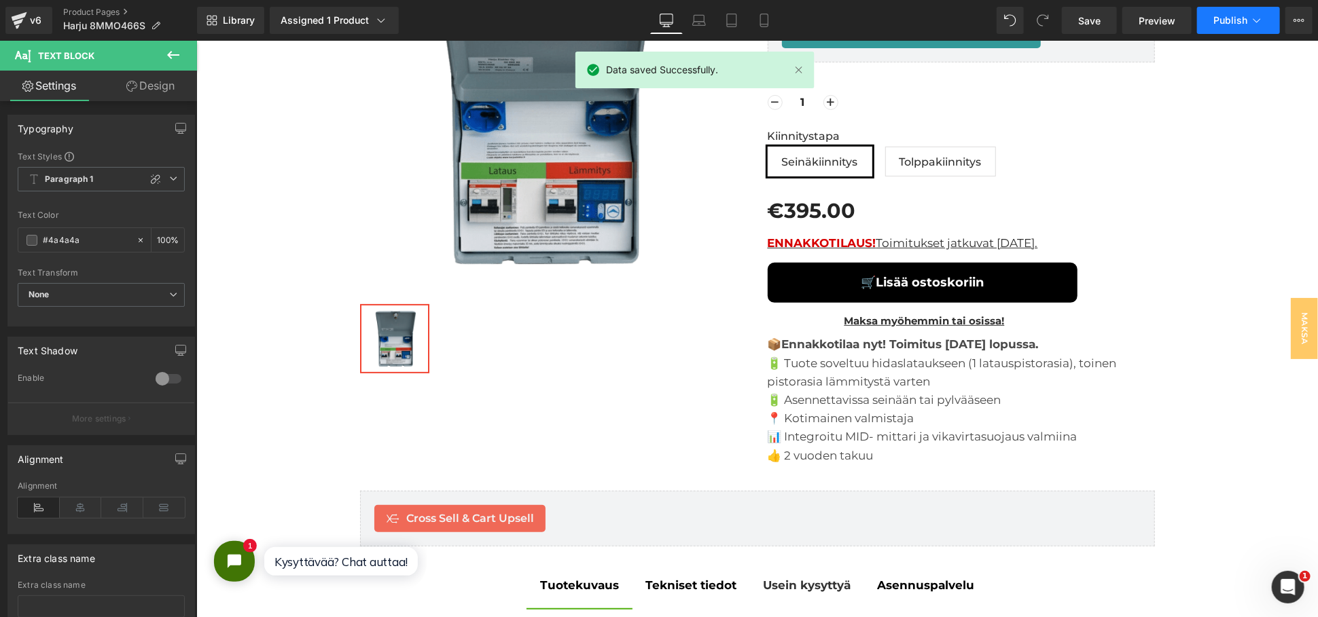
click at [1234, 11] on button "Publish" at bounding box center [1238, 20] width 83 height 27
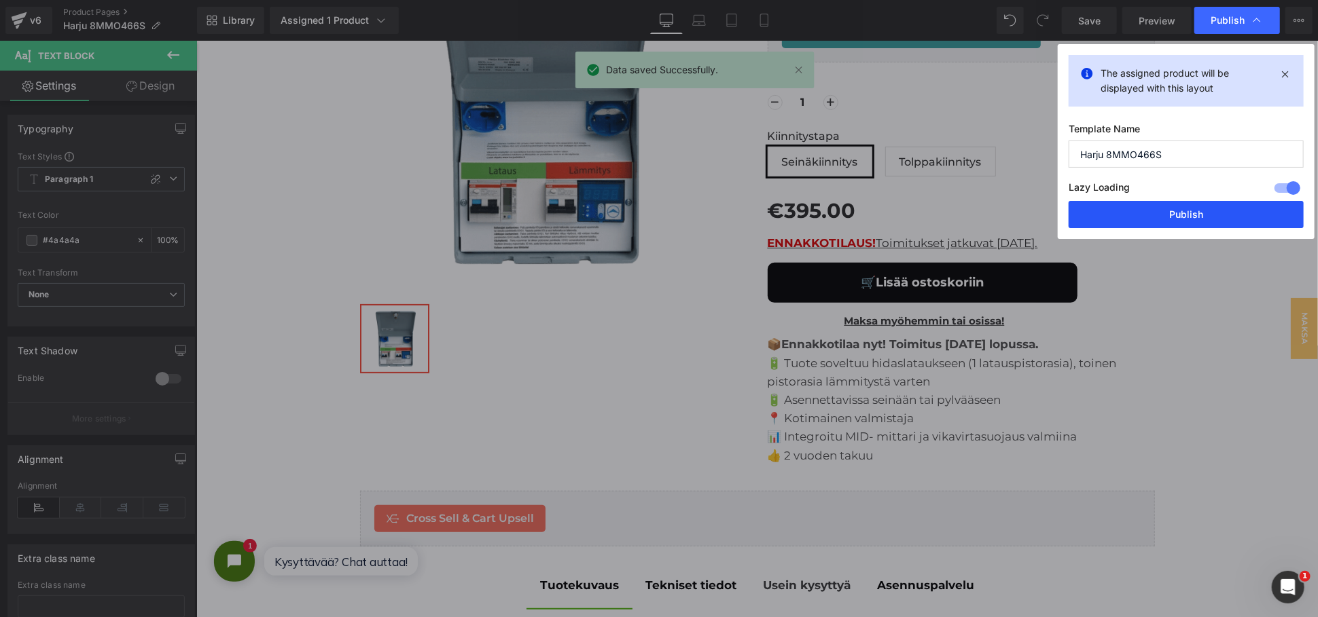
drag, startPoint x: 1176, startPoint y: 210, endPoint x: 1000, endPoint y: 272, distance: 186.7
click at [1176, 210] on button "Publish" at bounding box center [1185, 214] width 235 height 27
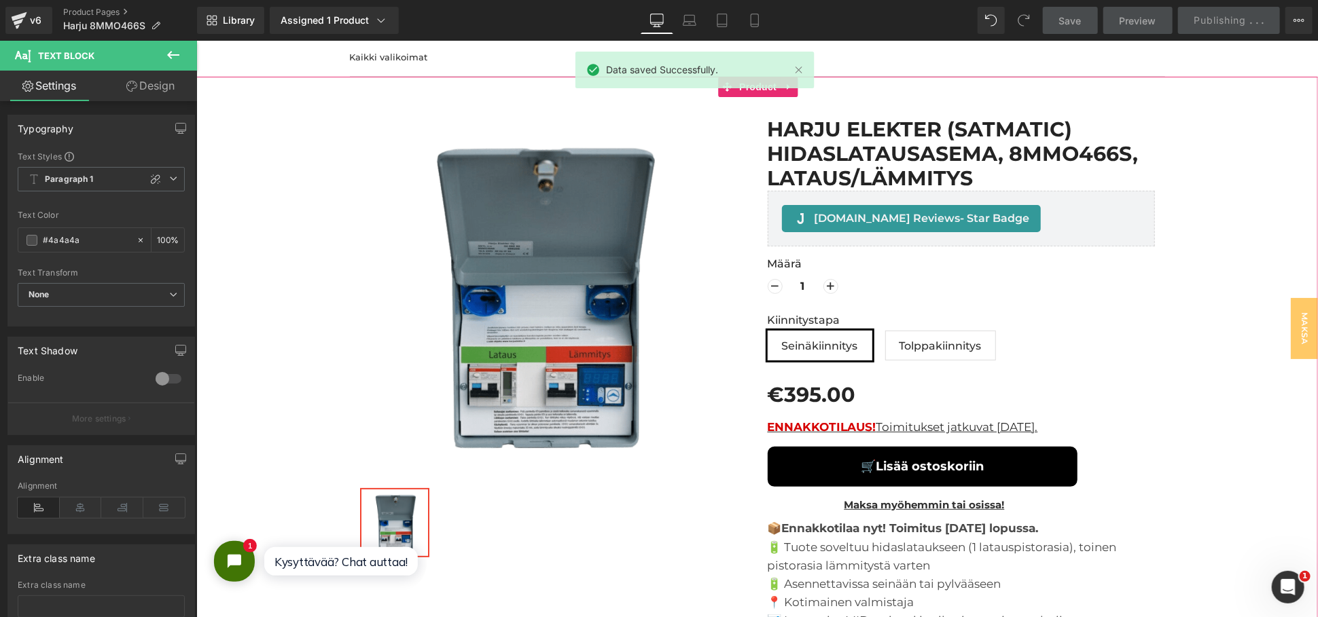
scroll to position [0, 0]
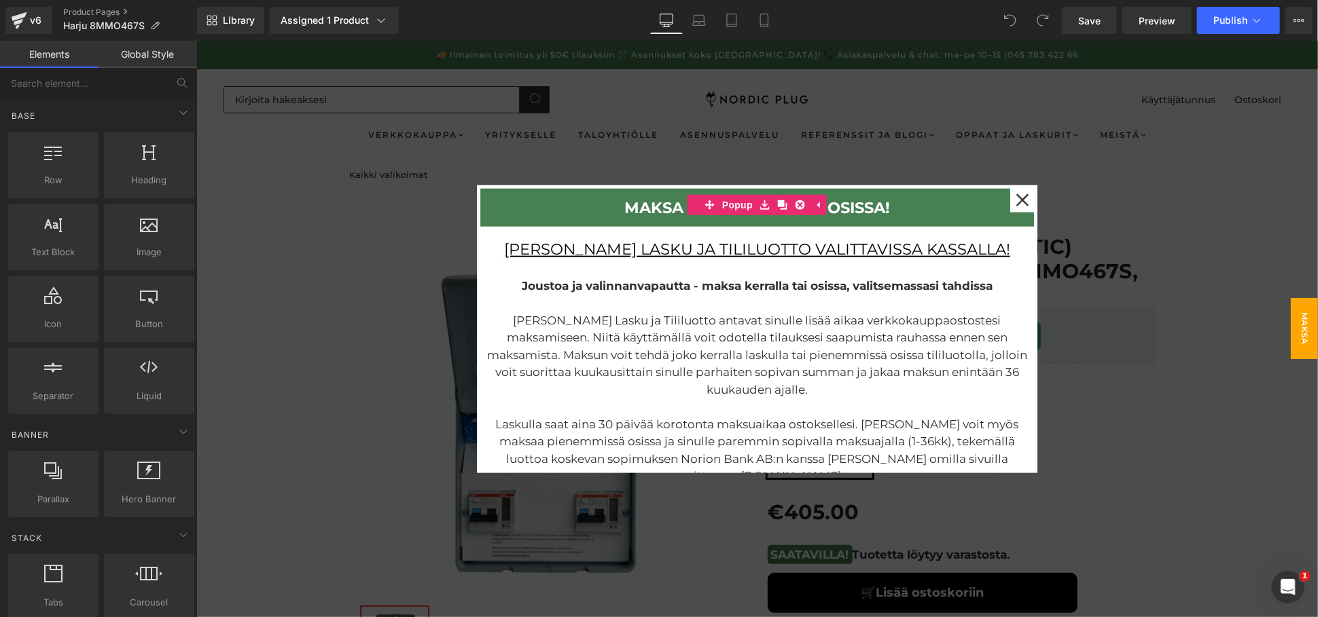
click at [322, 356] on div at bounding box center [756, 328] width 1121 height 577
